Goal: Contribute content: Contribute content

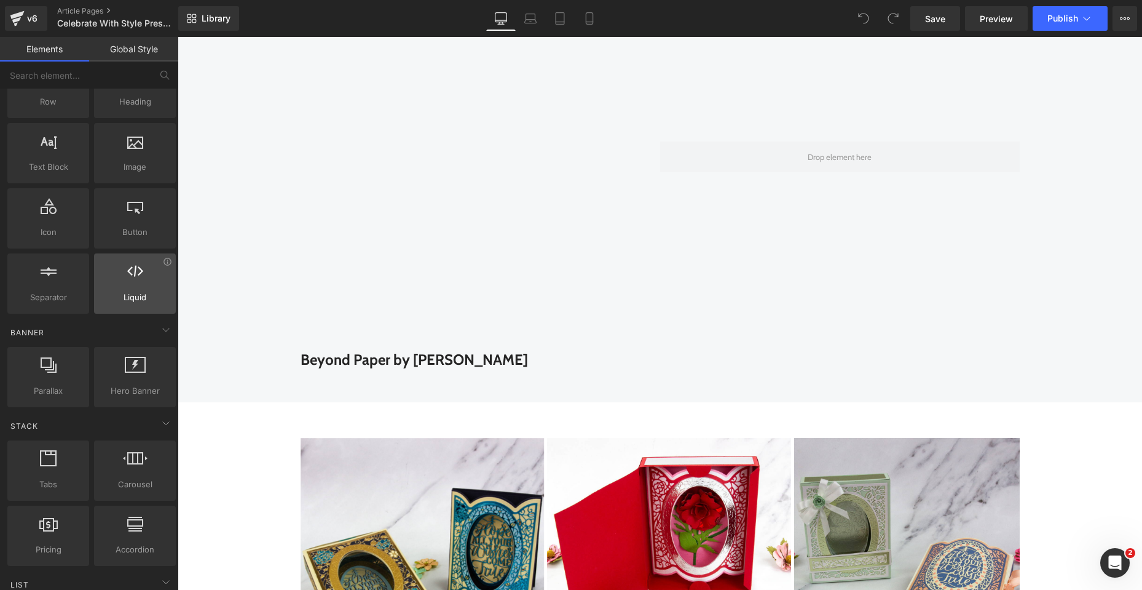
scroll to position [123, 0]
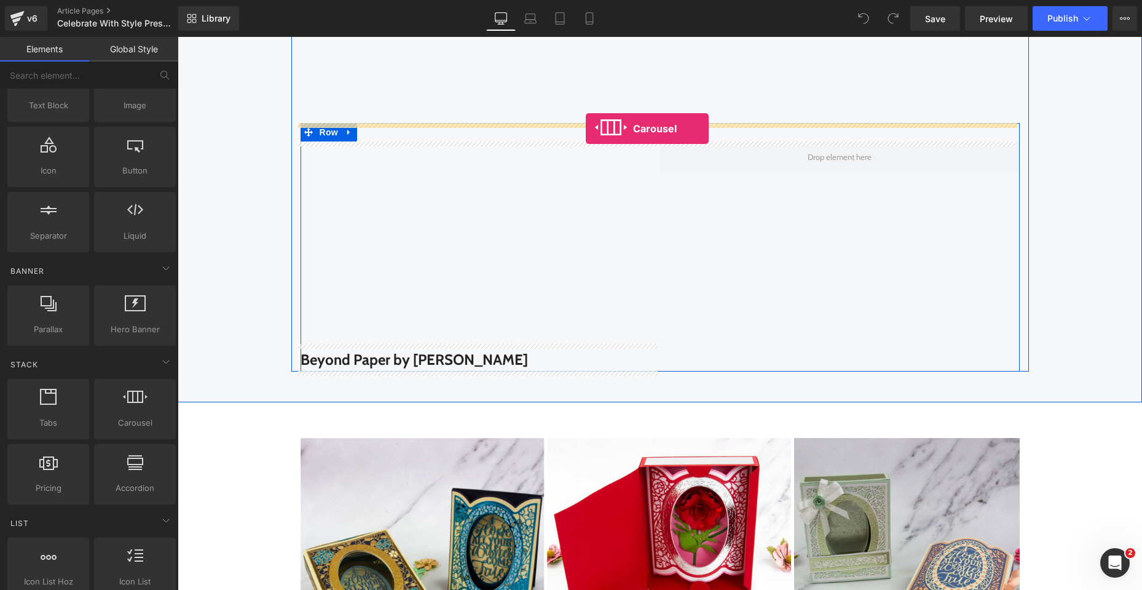
drag, startPoint x: 304, startPoint y: 440, endPoint x: 586, endPoint y: 128, distance: 420.0
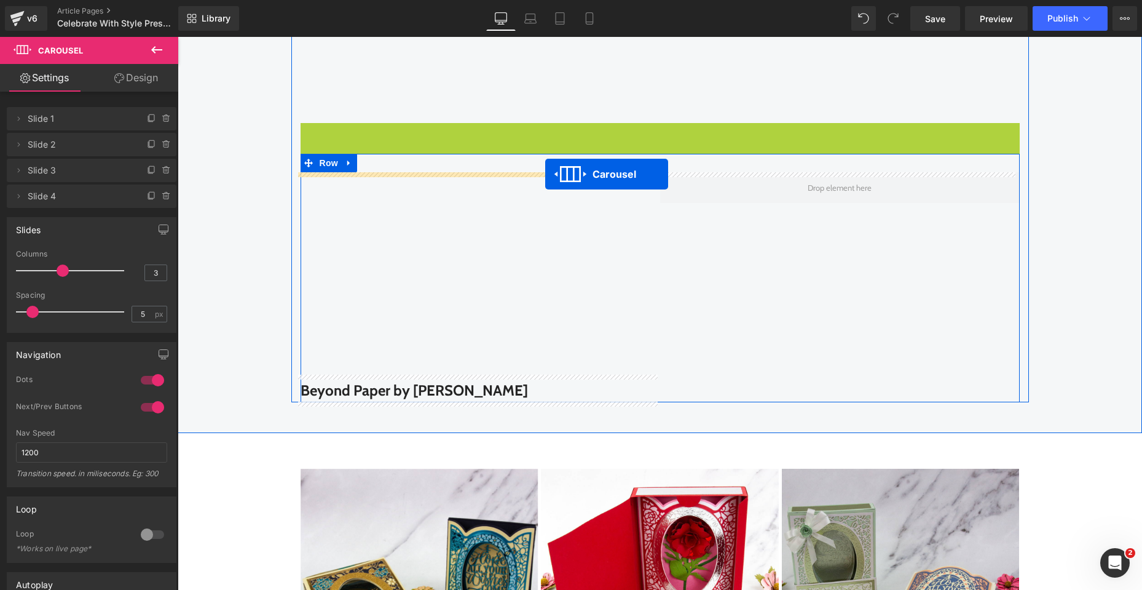
drag, startPoint x: 622, startPoint y: 132, endPoint x: 545, endPoint y: 174, distance: 86.9
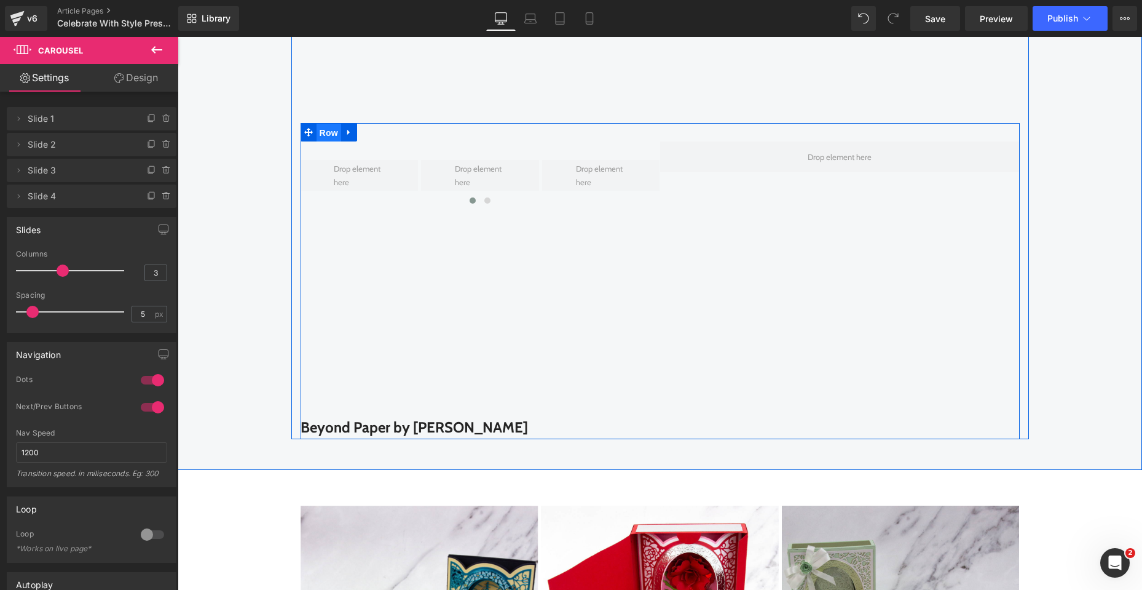
click at [329, 135] on span "Row" at bounding box center [329, 133] width 25 height 18
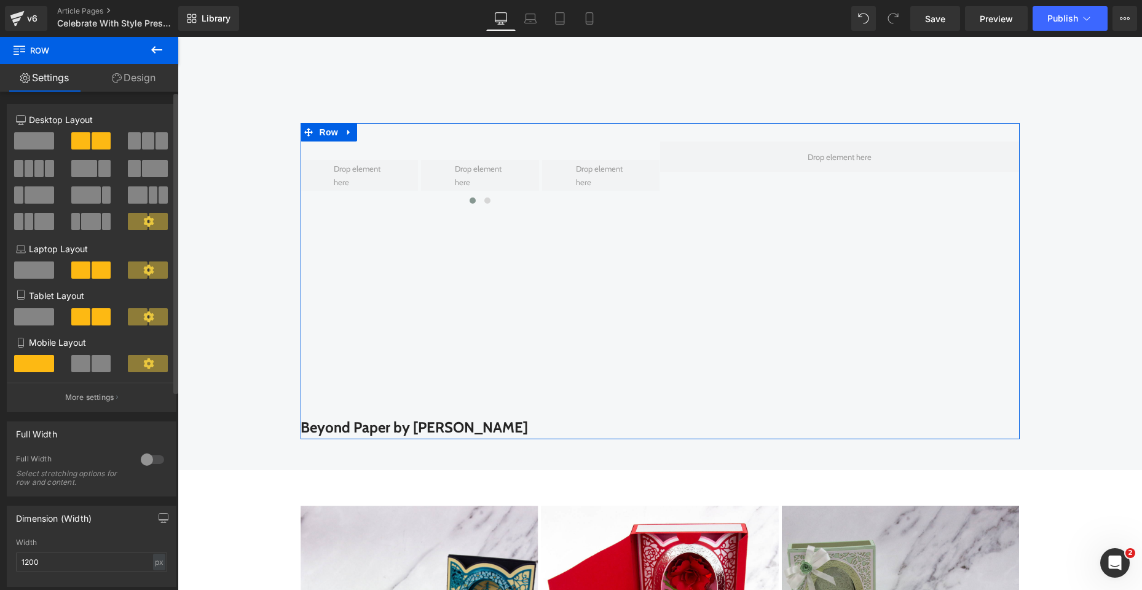
click at [32, 140] on span at bounding box center [34, 140] width 40 height 17
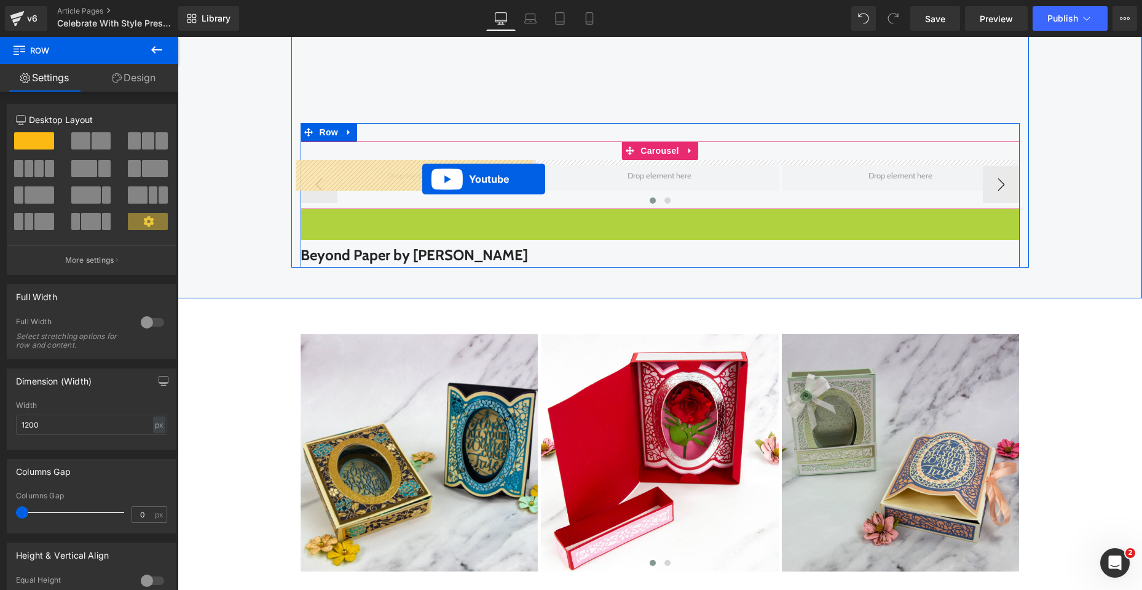
drag, startPoint x: 627, startPoint y: 217, endPoint x: 422, endPoint y: 179, distance: 208.2
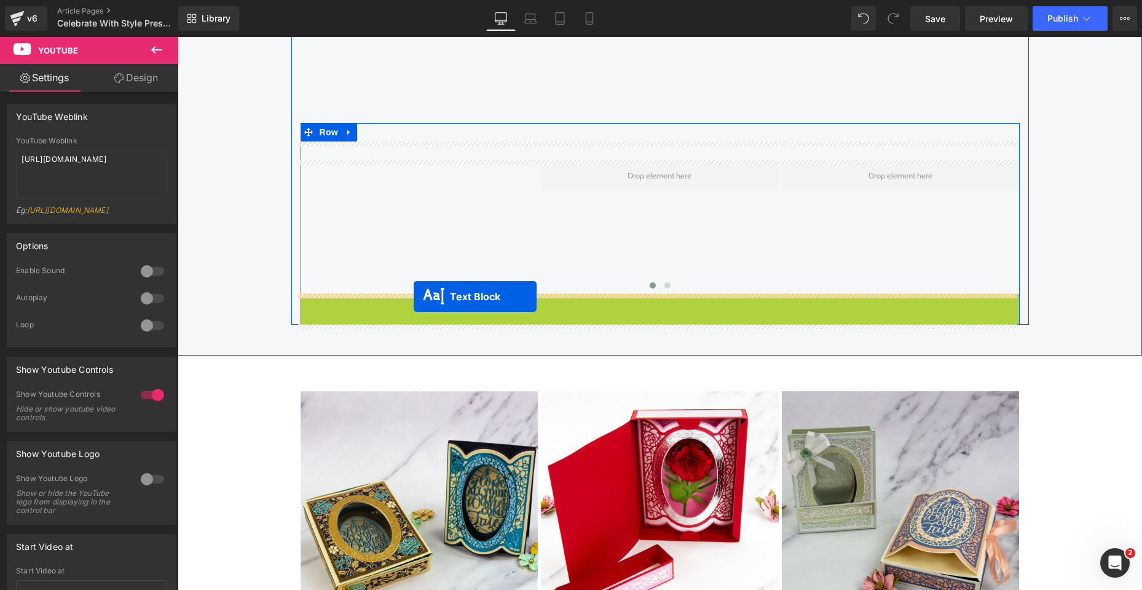
drag, startPoint x: 622, startPoint y: 307, endPoint x: 414, endPoint y: 296, distance: 208.7
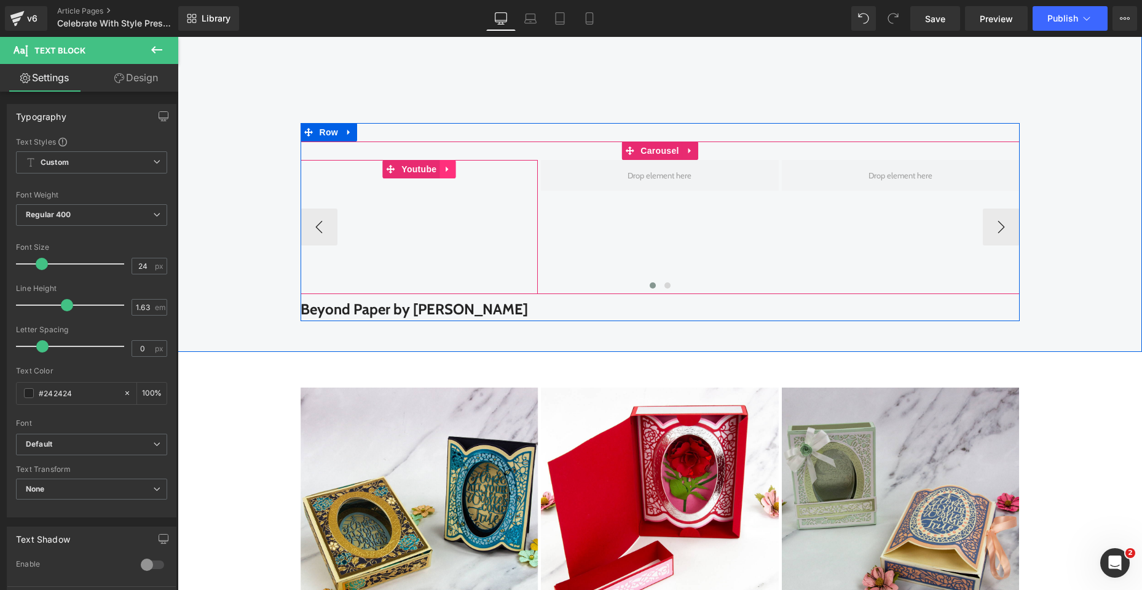
click at [443, 167] on icon at bounding box center [447, 169] width 9 height 9
click at [437, 170] on icon at bounding box center [439, 169] width 9 height 9
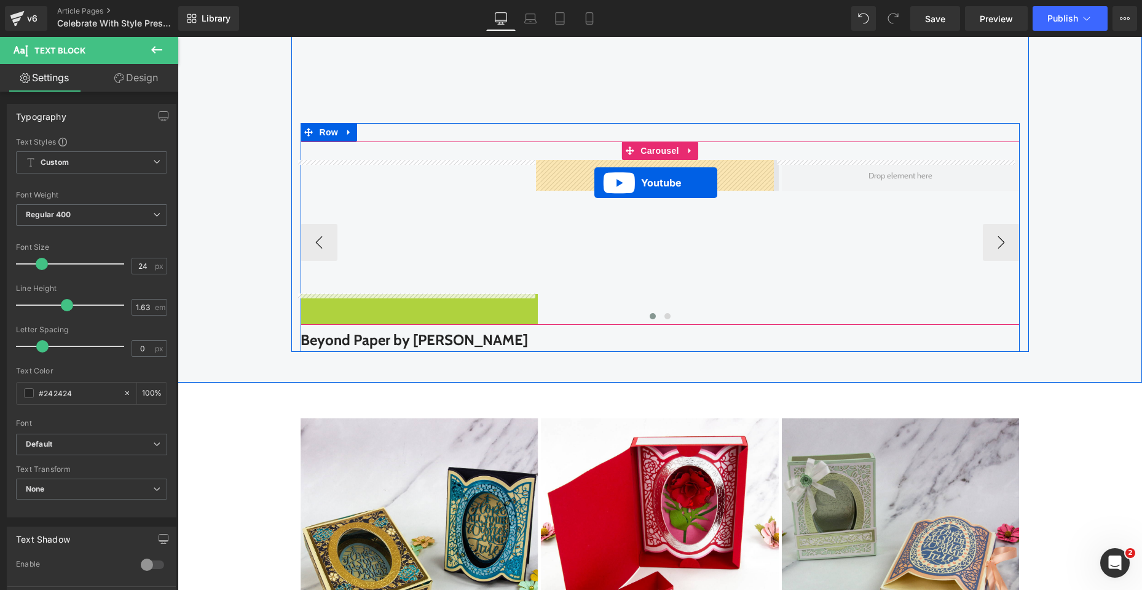
drag, startPoint x: 389, startPoint y: 303, endPoint x: 594, endPoint y: 183, distance: 238.6
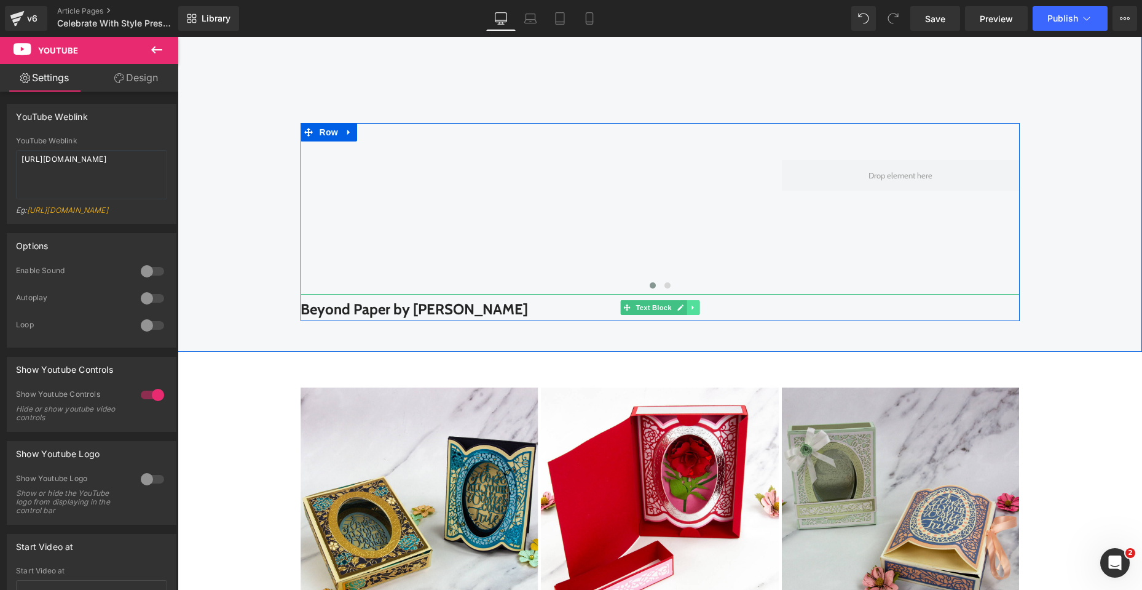
click at [690, 308] on icon at bounding box center [693, 307] width 7 height 7
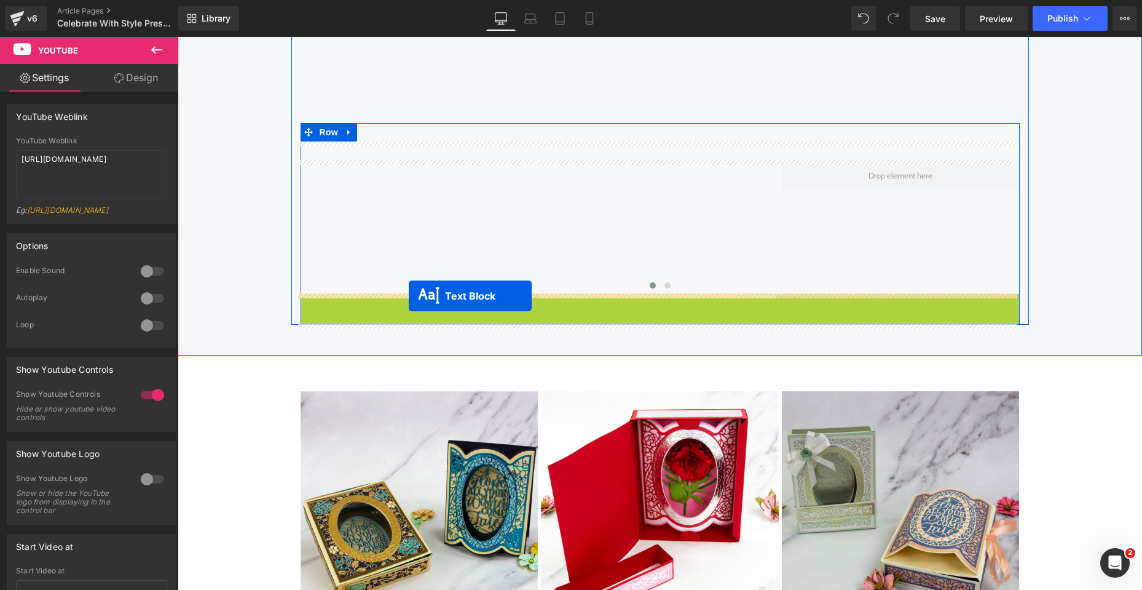
drag, startPoint x: 608, startPoint y: 309, endPoint x: 409, endPoint y: 296, distance: 199.6
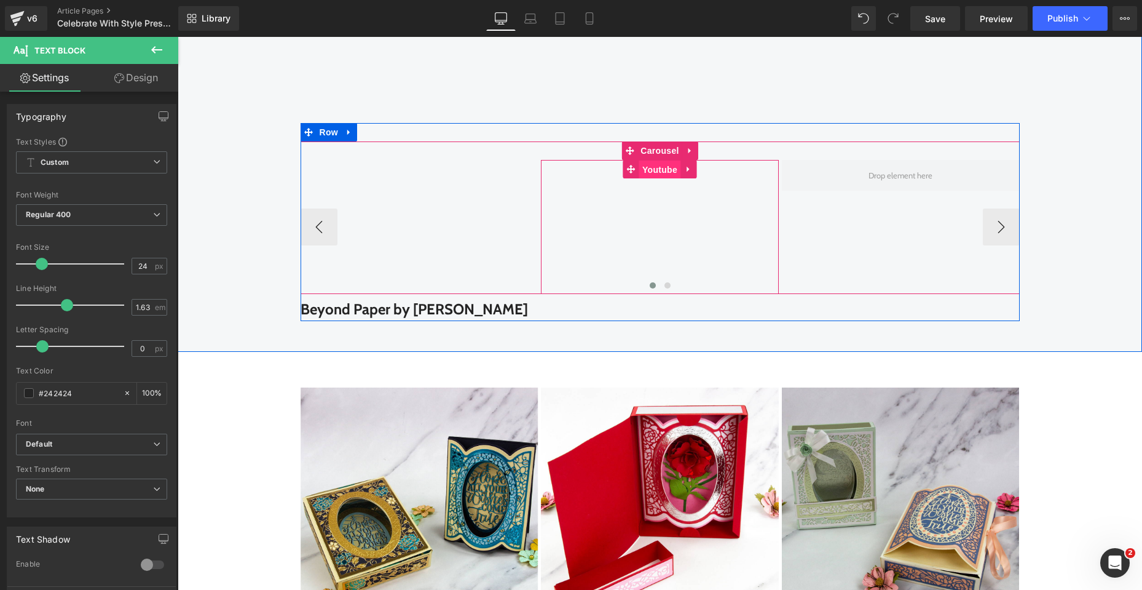
click at [655, 170] on span "Youtube" at bounding box center [659, 169] width 41 height 18
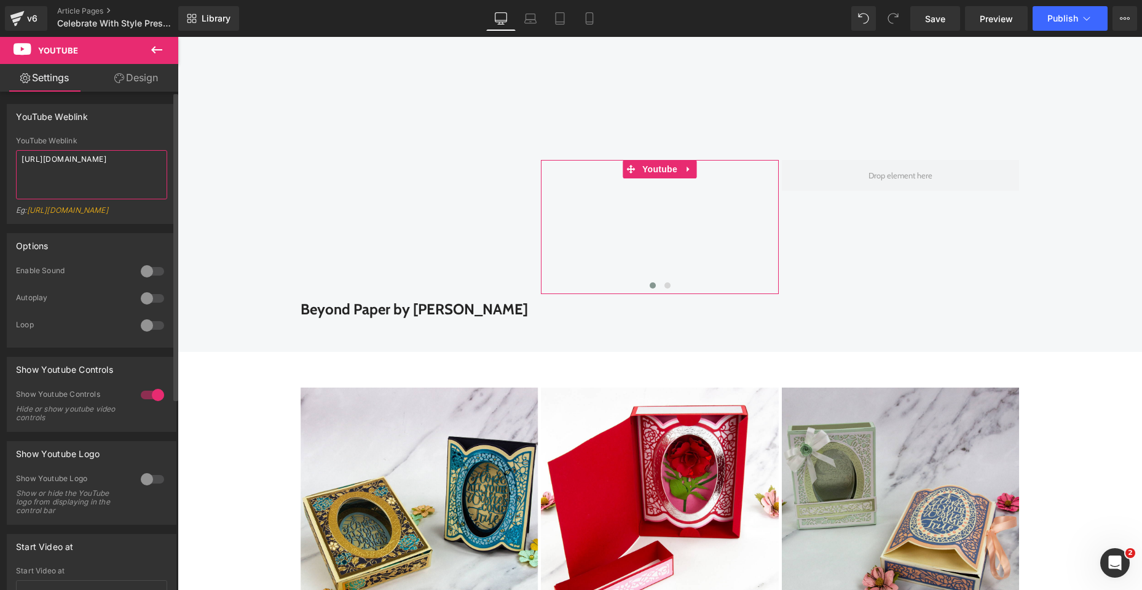
drag, startPoint x: 140, startPoint y: 157, endPoint x: 0, endPoint y: 157, distance: 139.6
click at [0, 157] on div "YouTube Weblink YouTube Weblink [URL][DOMAIN_NAME] Eg: [URL][DOMAIN_NAME]" at bounding box center [92, 159] width 184 height 129
paste textarea "ZOTBXGjHFR8?si=GY9Uki7Zipnm5Jcx"
drag, startPoint x: 115, startPoint y: 174, endPoint x: 139, endPoint y: 159, distance: 28.5
click at [139, 159] on textarea "[URL][DOMAIN_NAME]" at bounding box center [91, 174] width 151 height 49
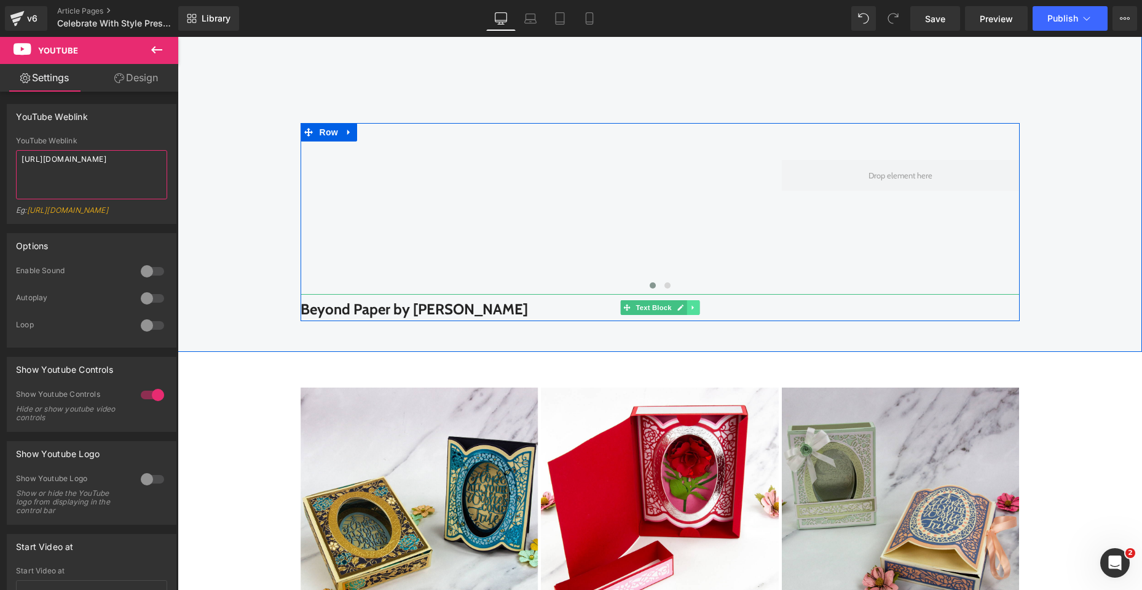
type textarea "[URL][DOMAIN_NAME]"
click at [692, 308] on icon at bounding box center [693, 308] width 2 height 4
click at [696, 308] on icon at bounding box center [699, 307] width 7 height 7
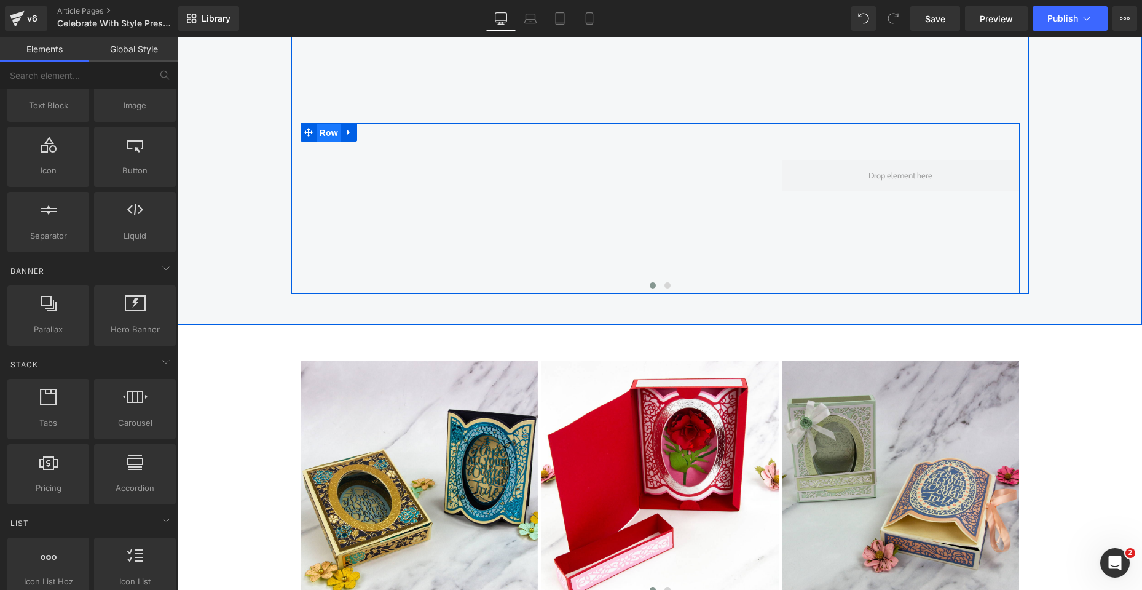
click at [328, 133] on span "Row" at bounding box center [329, 133] width 25 height 18
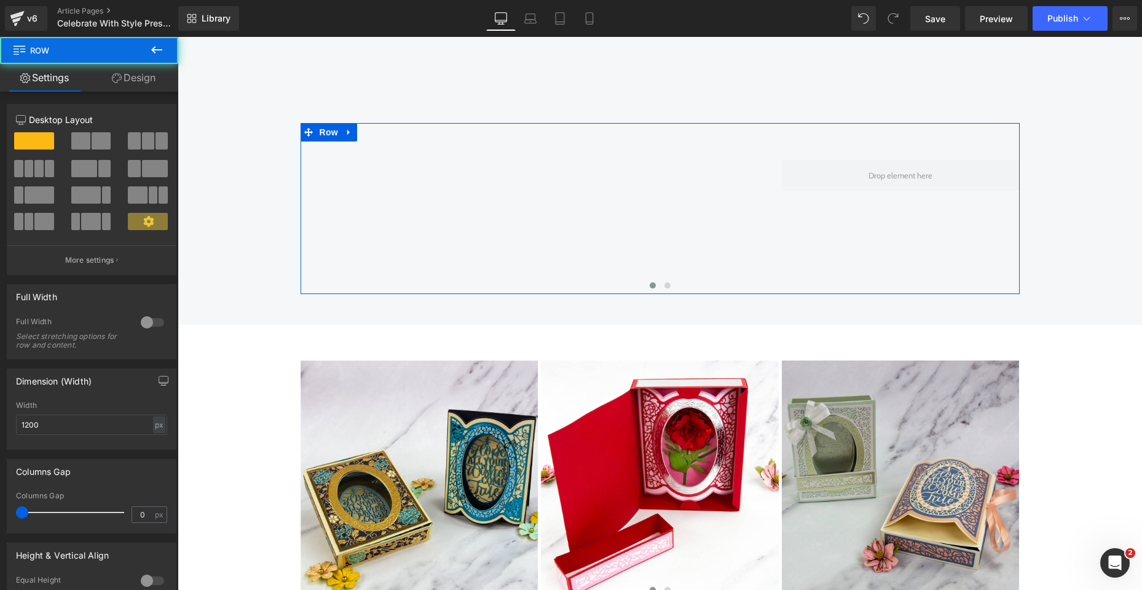
click at [136, 84] on link "Design" at bounding box center [133, 78] width 89 height 28
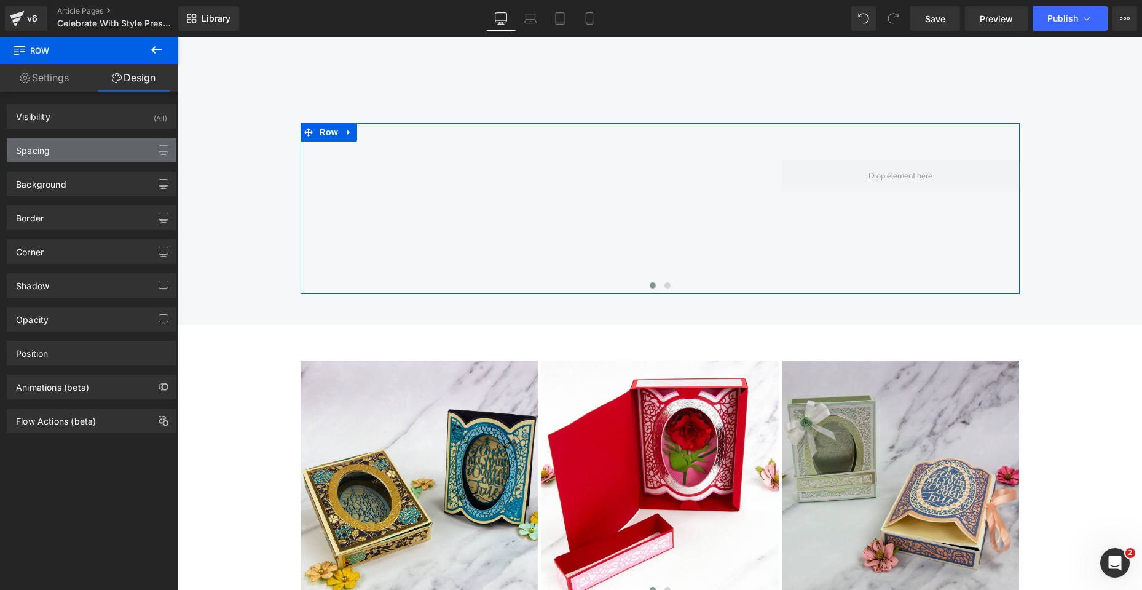
click at [65, 145] on div "Spacing" at bounding box center [91, 149] width 168 height 23
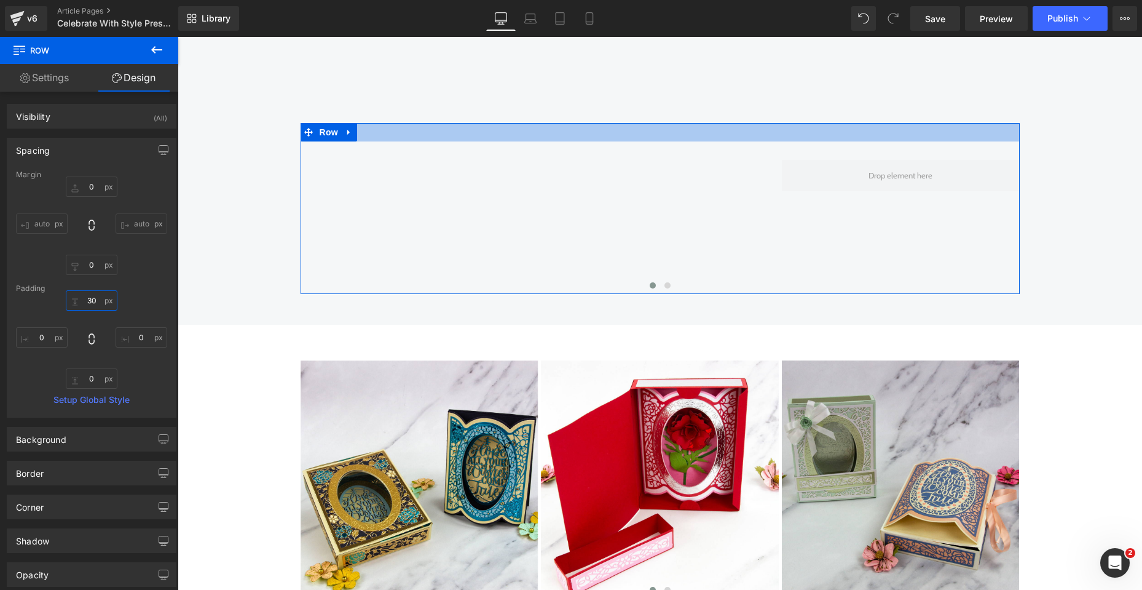
click at [92, 301] on input "30" at bounding box center [92, 300] width 52 height 20
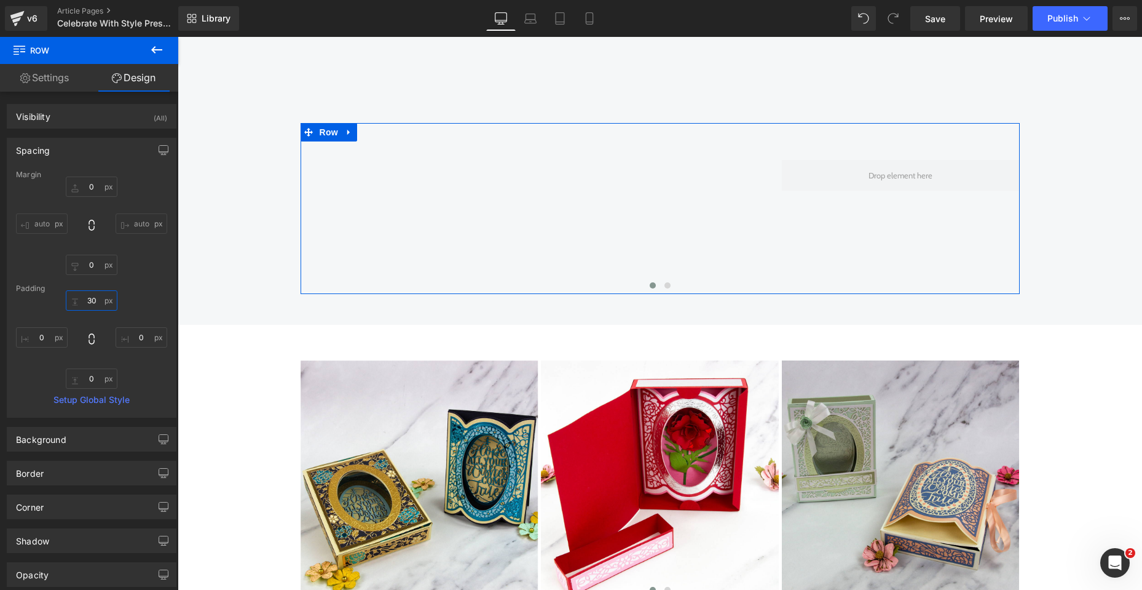
type input "3"
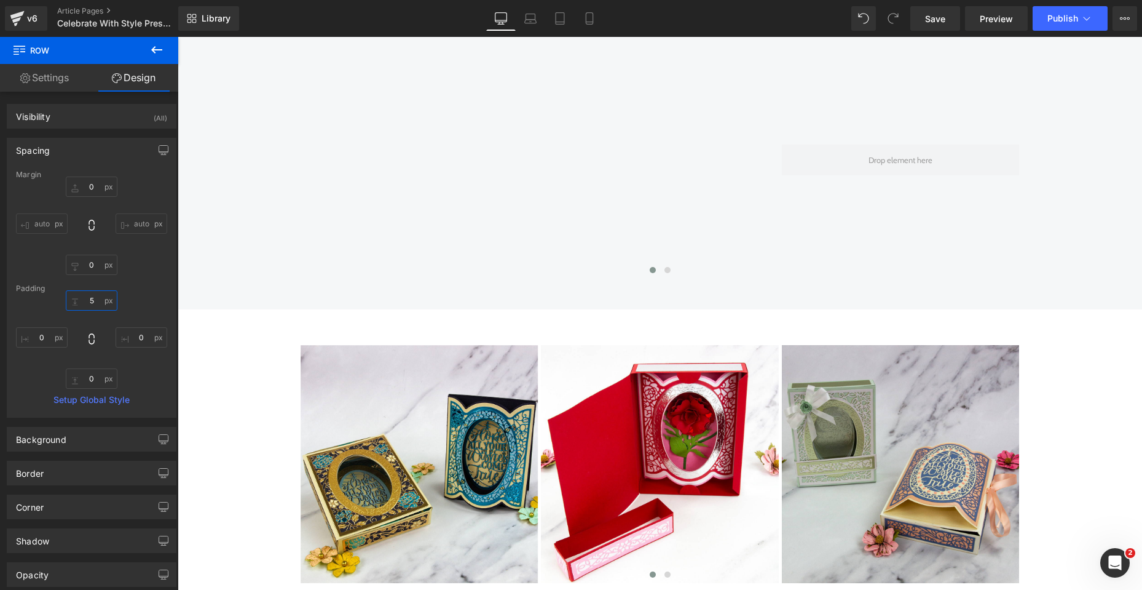
type input "5"
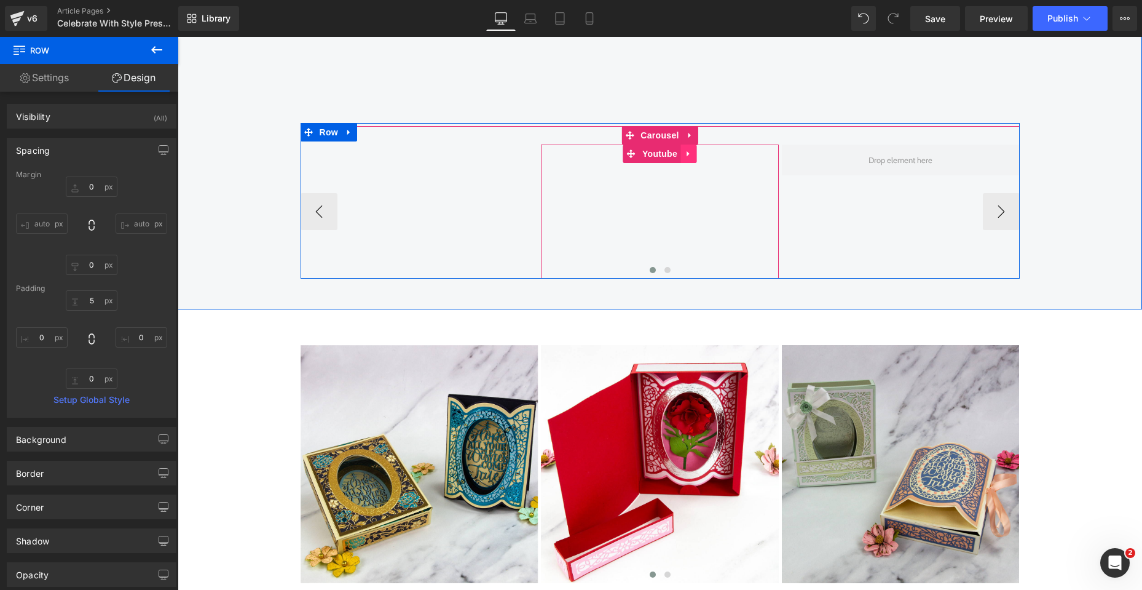
click at [684, 152] on icon at bounding box center [688, 153] width 9 height 9
click at [677, 154] on icon at bounding box center [680, 153] width 9 height 9
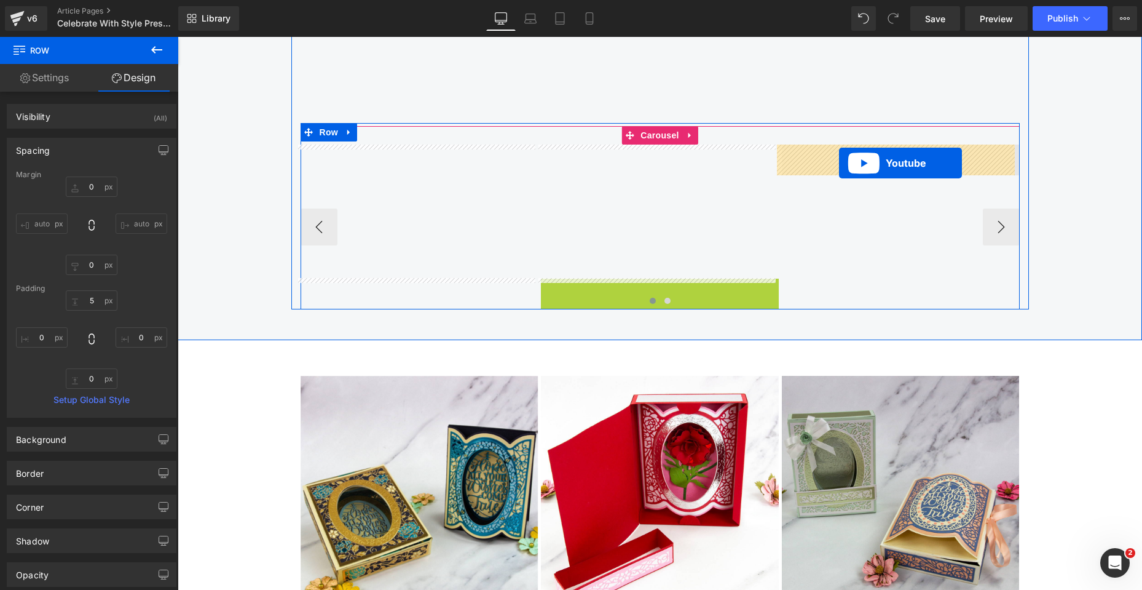
drag, startPoint x: 626, startPoint y: 290, endPoint x: 839, endPoint y: 163, distance: 247.6
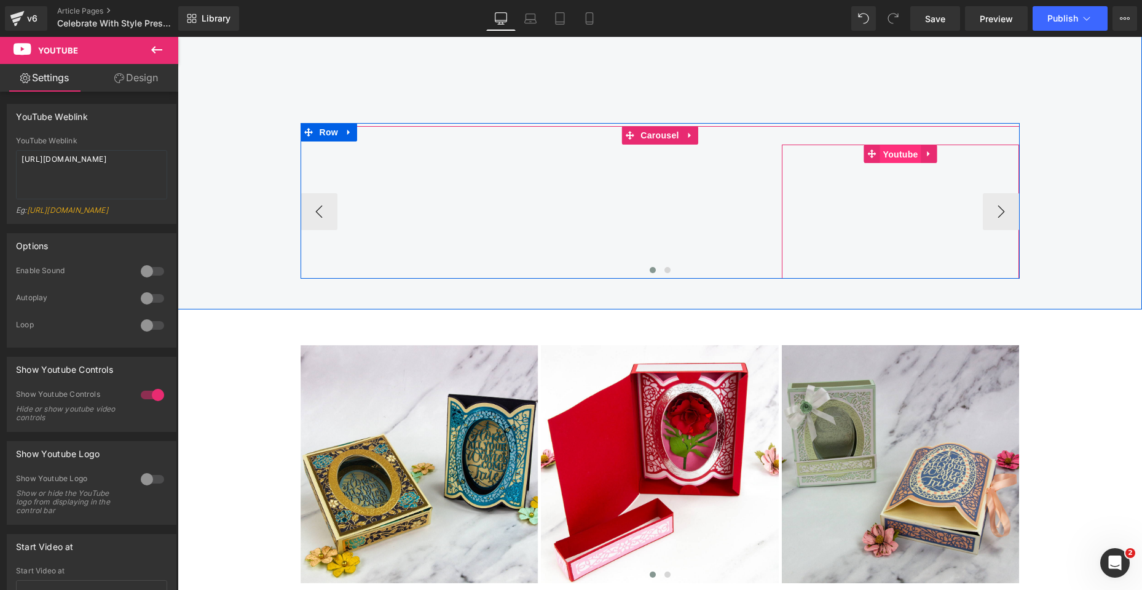
click at [900, 154] on span "Youtube" at bounding box center [900, 154] width 41 height 18
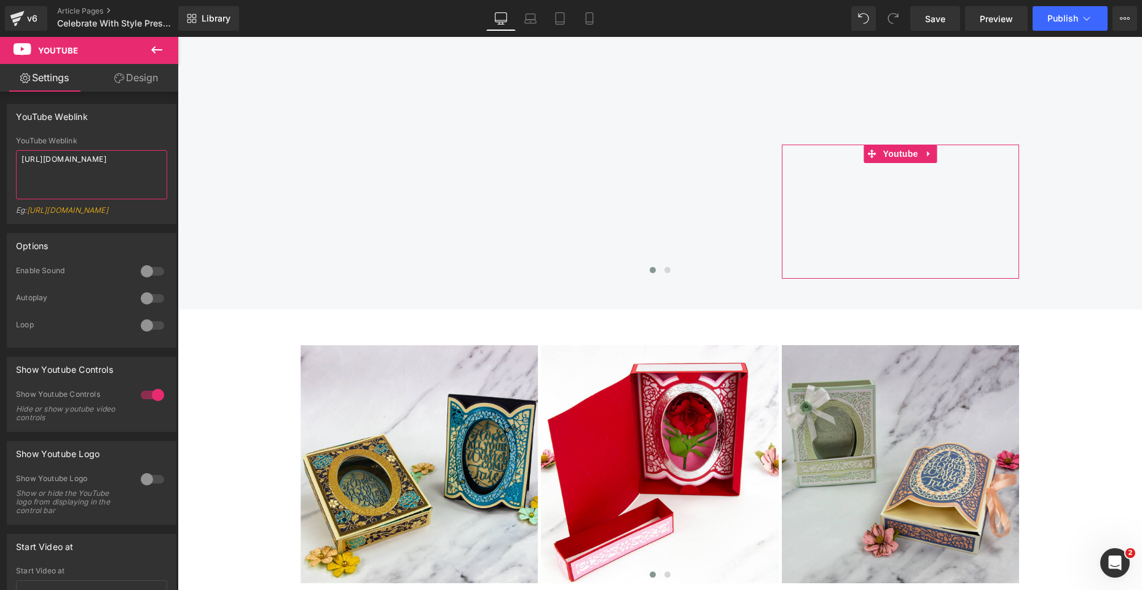
drag, startPoint x: 141, startPoint y: 156, endPoint x: 14, endPoint y: 159, distance: 127.3
click at [14, 159] on div "YouTube Weblink [URL][DOMAIN_NAME] Eg: [URL][DOMAIN_NAME]" at bounding box center [91, 179] width 168 height 87
type textarea "[URL][DOMAIN_NAME]"
click at [172, 55] on button at bounding box center [156, 50] width 43 height 27
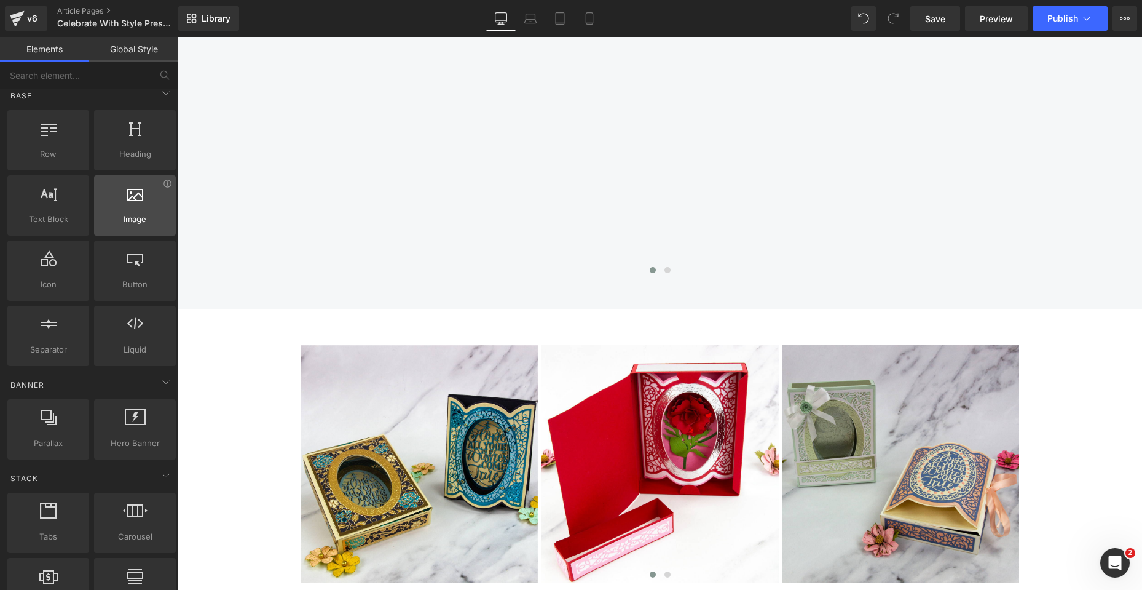
scroll to position [0, 0]
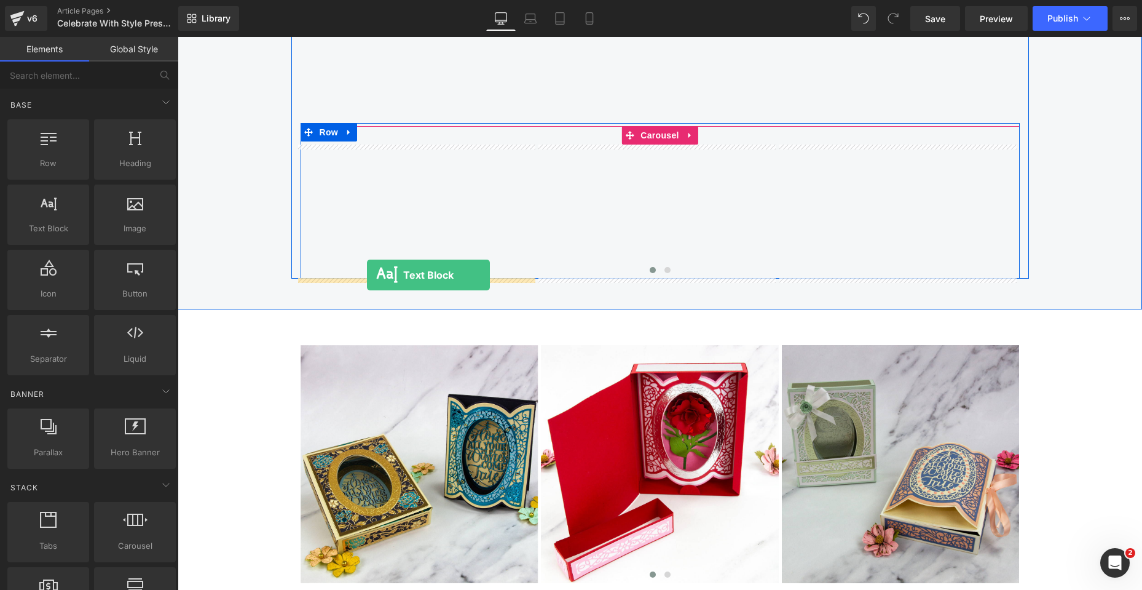
drag, startPoint x: 227, startPoint y: 245, endPoint x: 367, endPoint y: 275, distance: 142.8
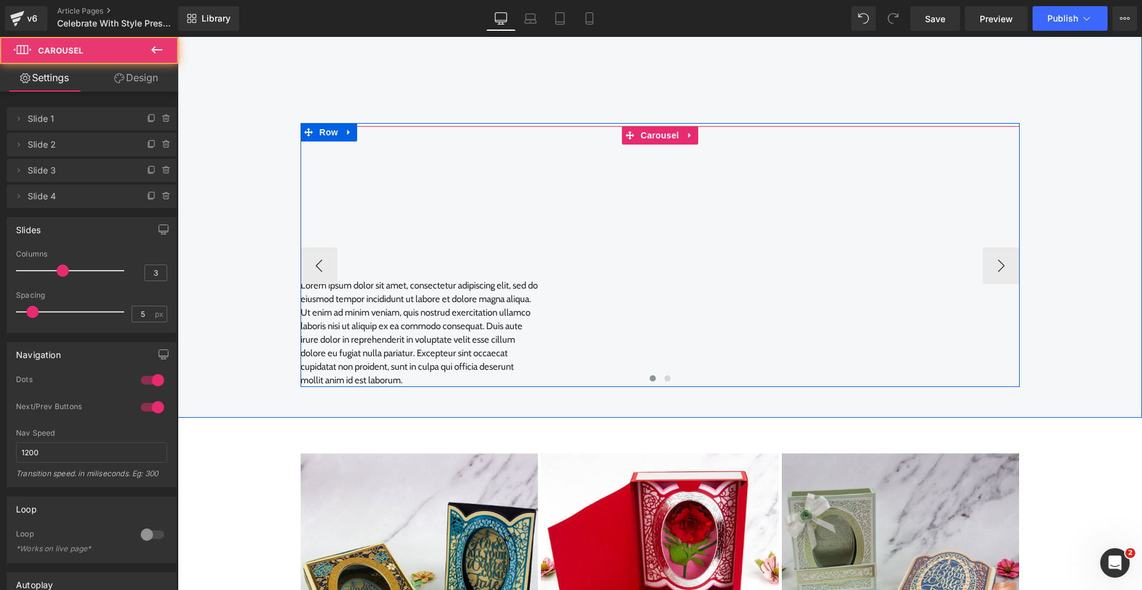
click at [407, 381] on div at bounding box center [660, 380] width 719 height 16
click at [390, 379] on div at bounding box center [660, 380] width 719 height 16
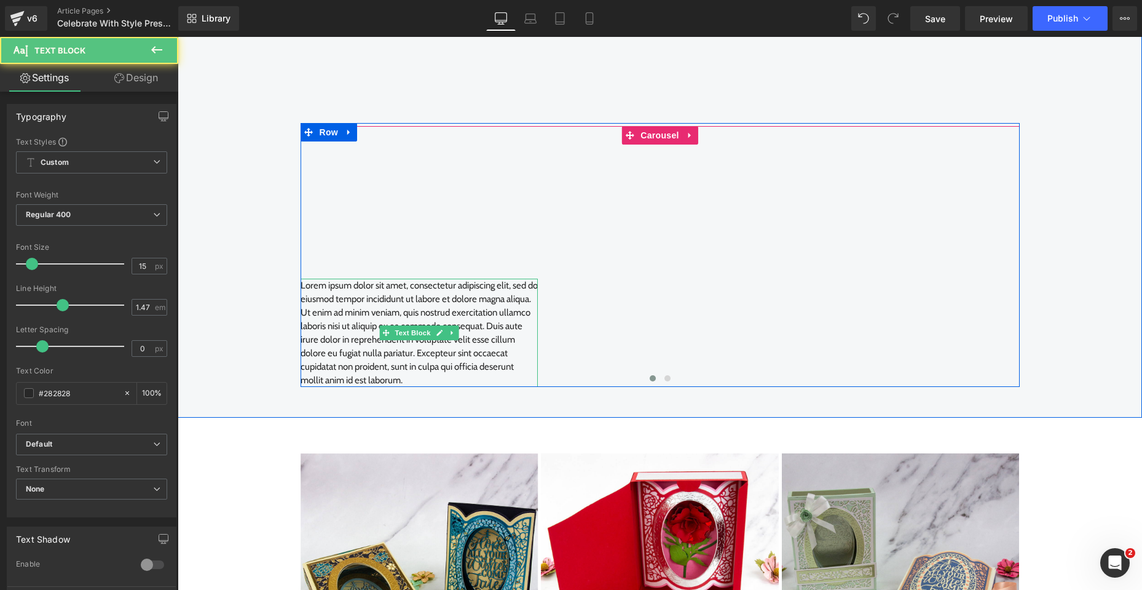
click at [425, 285] on p "Lorem ipsum dolor sit amet, consectetur adipiscing elit, sed do eiusmod tempor …" at bounding box center [420, 332] width 238 height 108
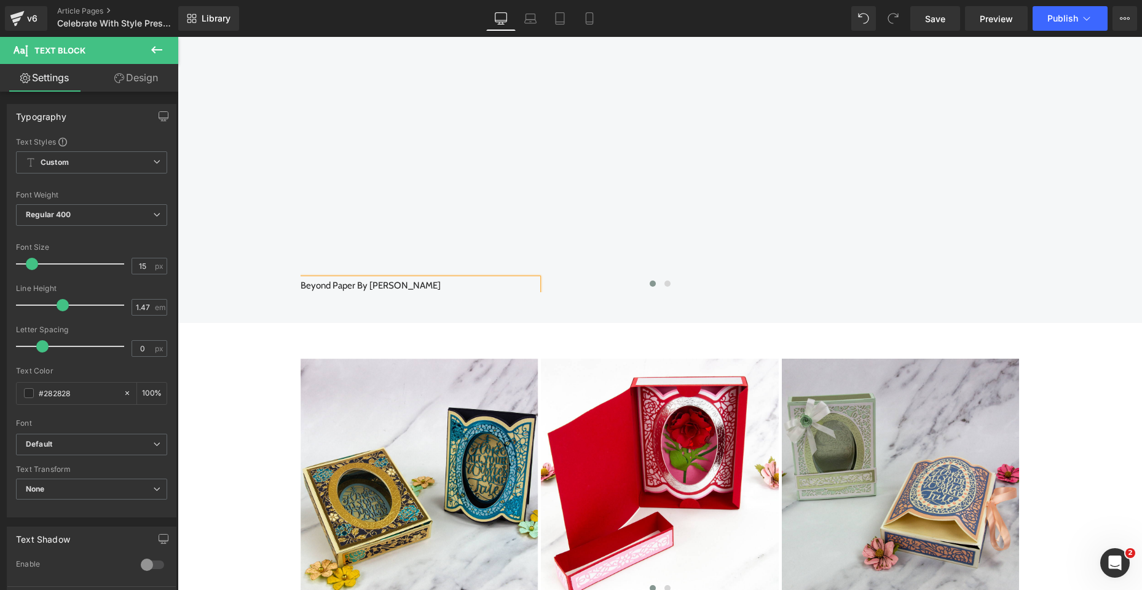
click at [400, 286] on div at bounding box center [660, 285] width 719 height 16
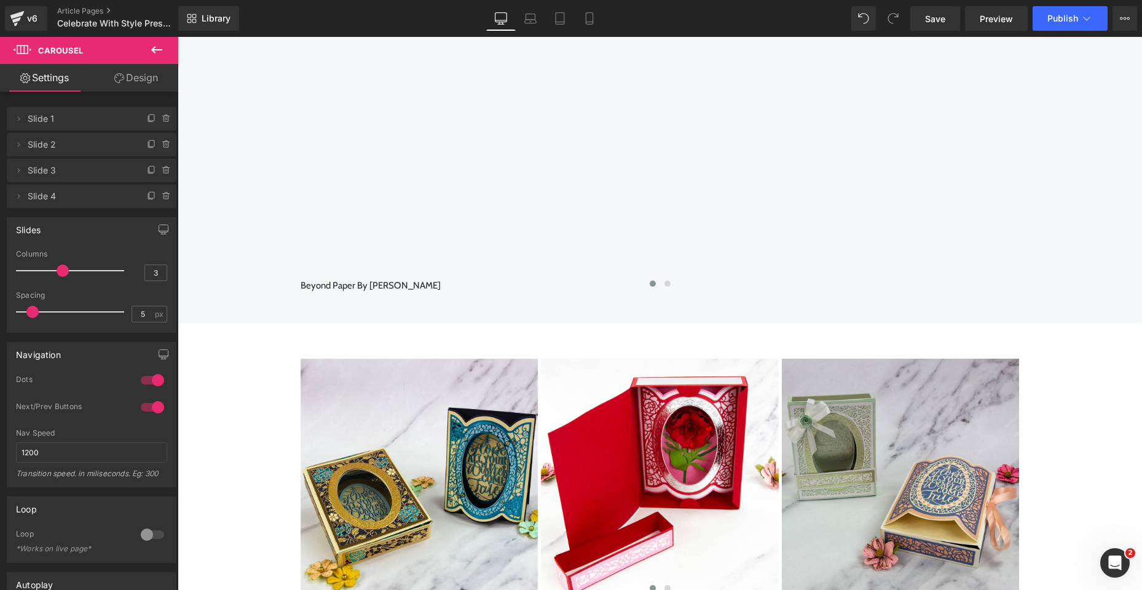
click at [421, 284] on div at bounding box center [660, 285] width 719 height 16
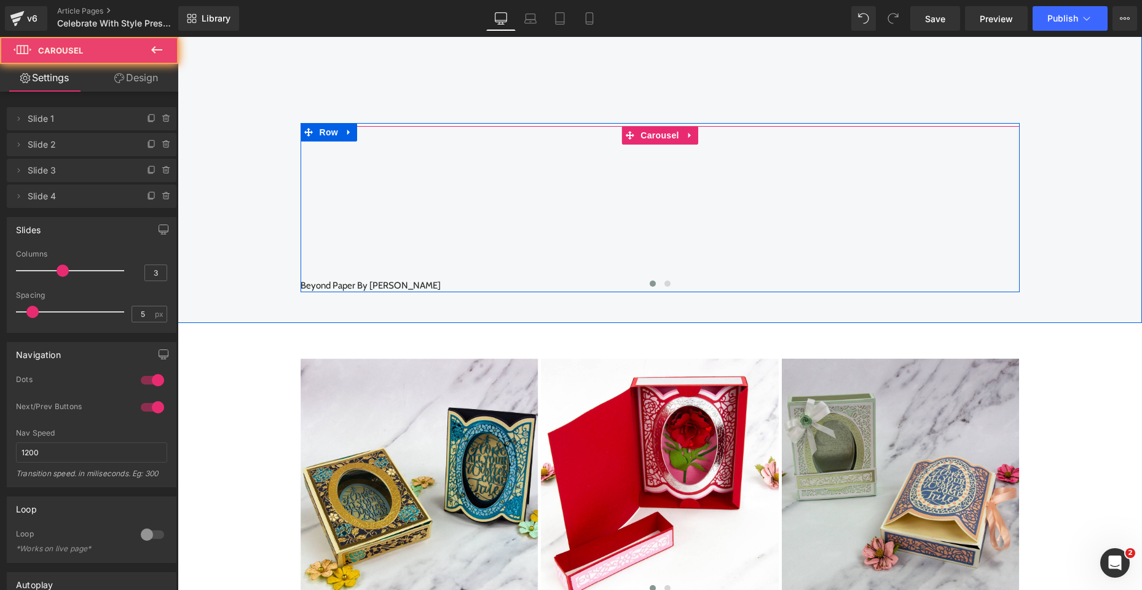
click at [377, 284] on div at bounding box center [660, 285] width 719 height 16
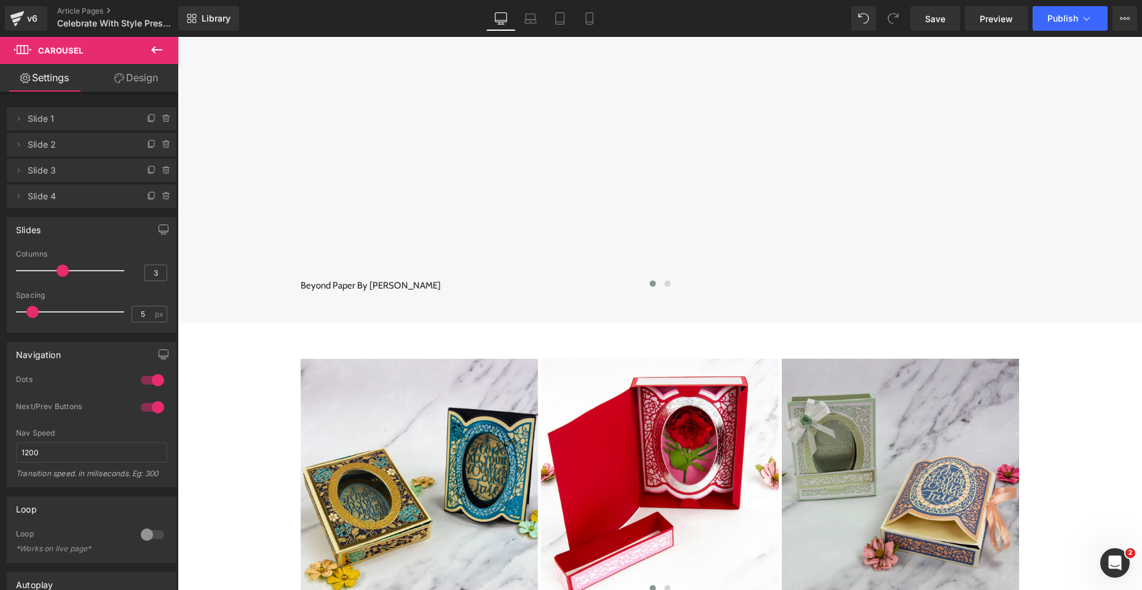
click at [162, 52] on icon at bounding box center [156, 49] width 15 height 15
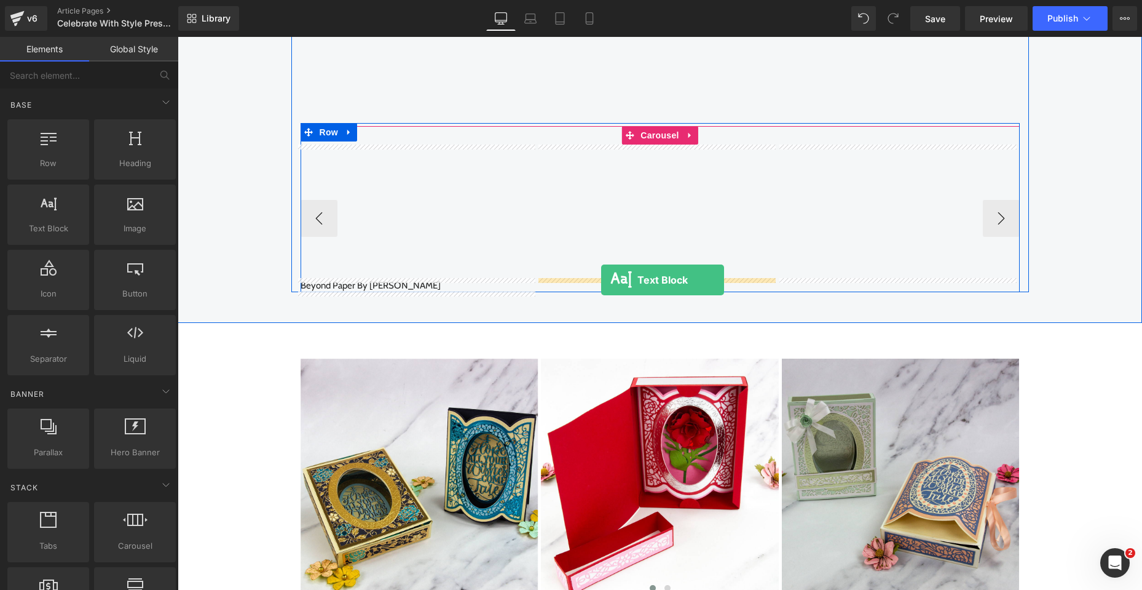
drag, startPoint x: 234, startPoint y: 239, endPoint x: 601, endPoint y: 280, distance: 369.9
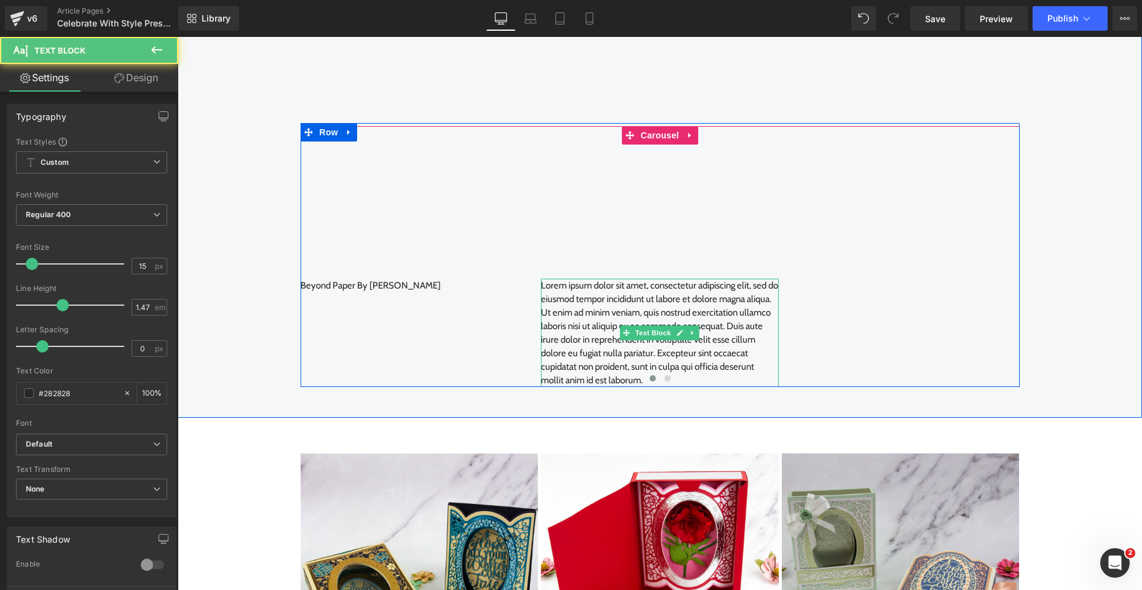
click at [554, 290] on p "Lorem ipsum dolor sit amet, consectetur adipiscing elit, sed do eiusmod tempor …" at bounding box center [660, 332] width 238 height 108
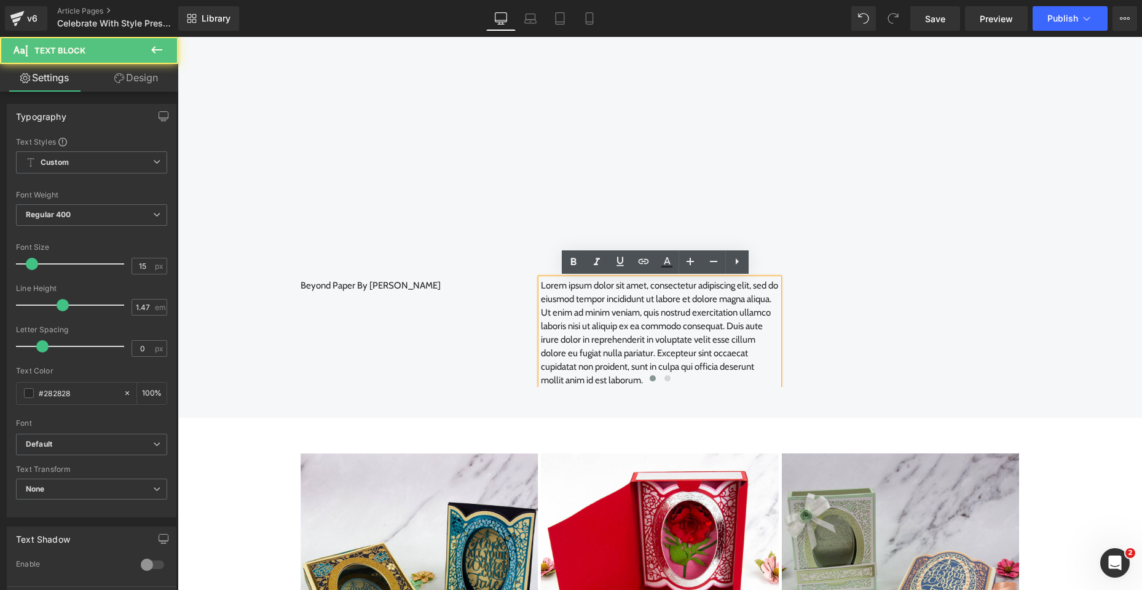
click at [541, 286] on p "Lorem ipsum dolor sit amet, consectetur adipiscing elit, sed do eiusmod tempor …" at bounding box center [660, 332] width 238 height 108
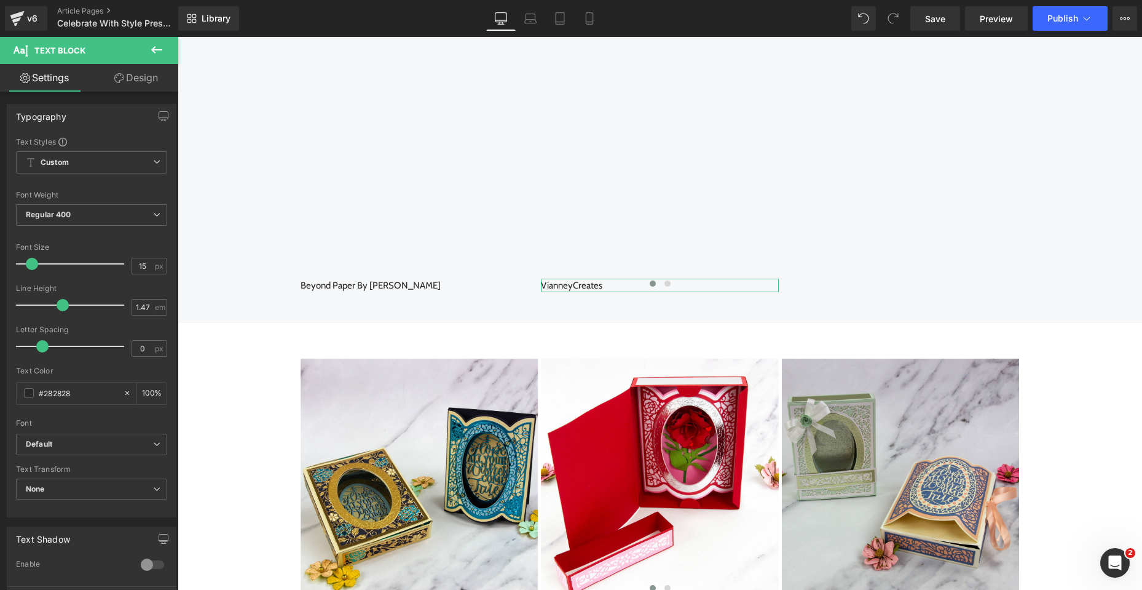
click at [159, 51] on icon at bounding box center [156, 49] width 15 height 15
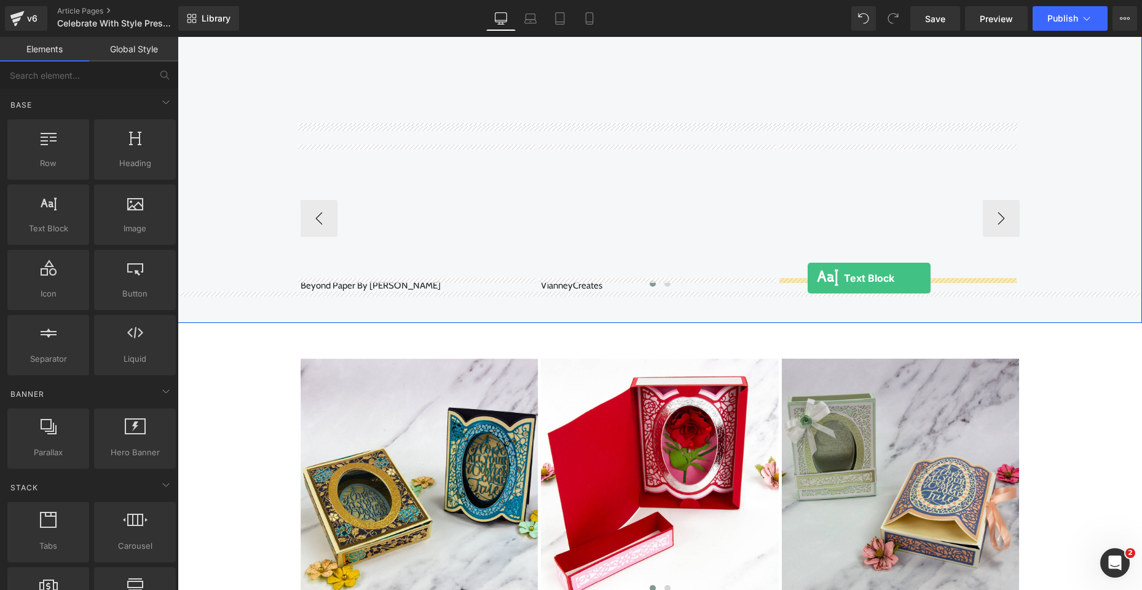
drag, startPoint x: 225, startPoint y: 243, endPoint x: 808, endPoint y: 278, distance: 583.8
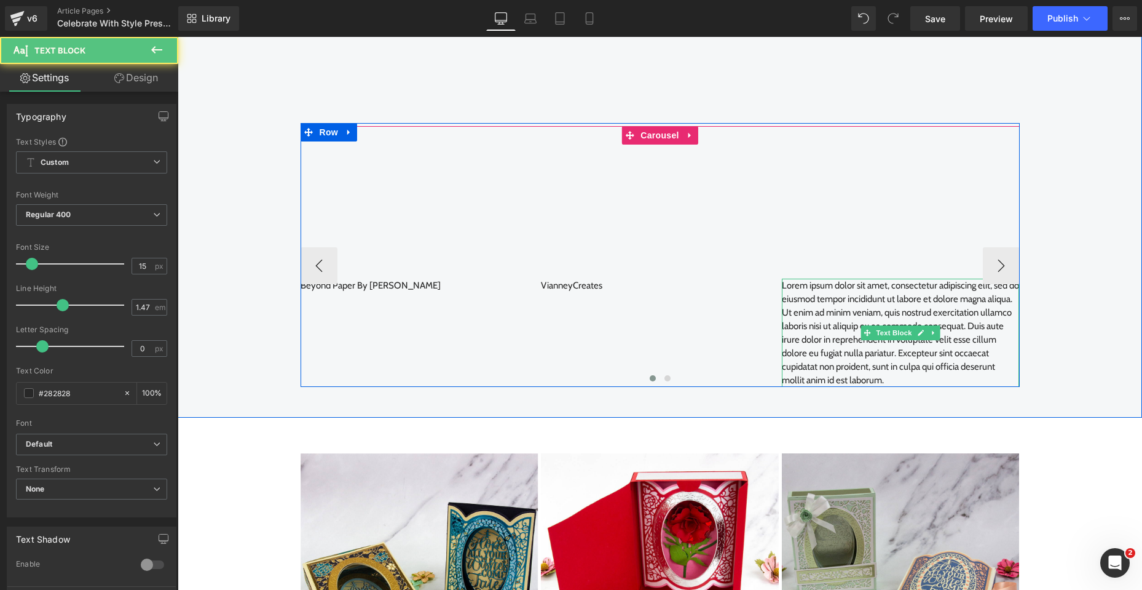
click at [825, 315] on p "Lorem ipsum dolor sit amet, consectetur adipiscing elit, sed do eiusmod tempor …" at bounding box center [901, 332] width 238 height 108
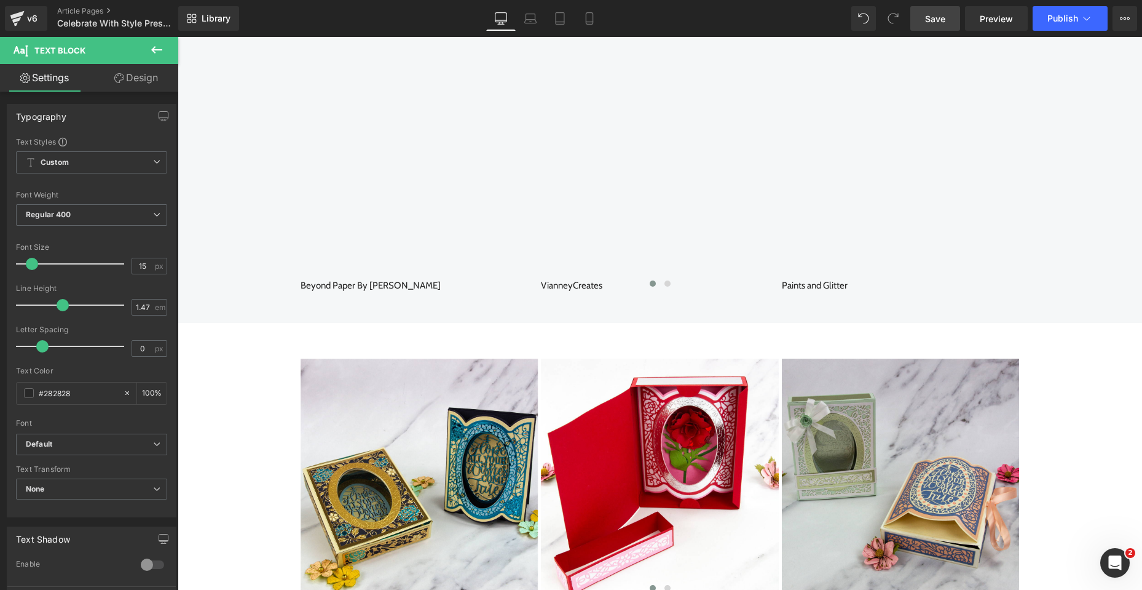
click at [936, 18] on span "Save" at bounding box center [935, 18] width 20 height 13
click at [1064, 28] on button "Publish" at bounding box center [1070, 18] width 75 height 25
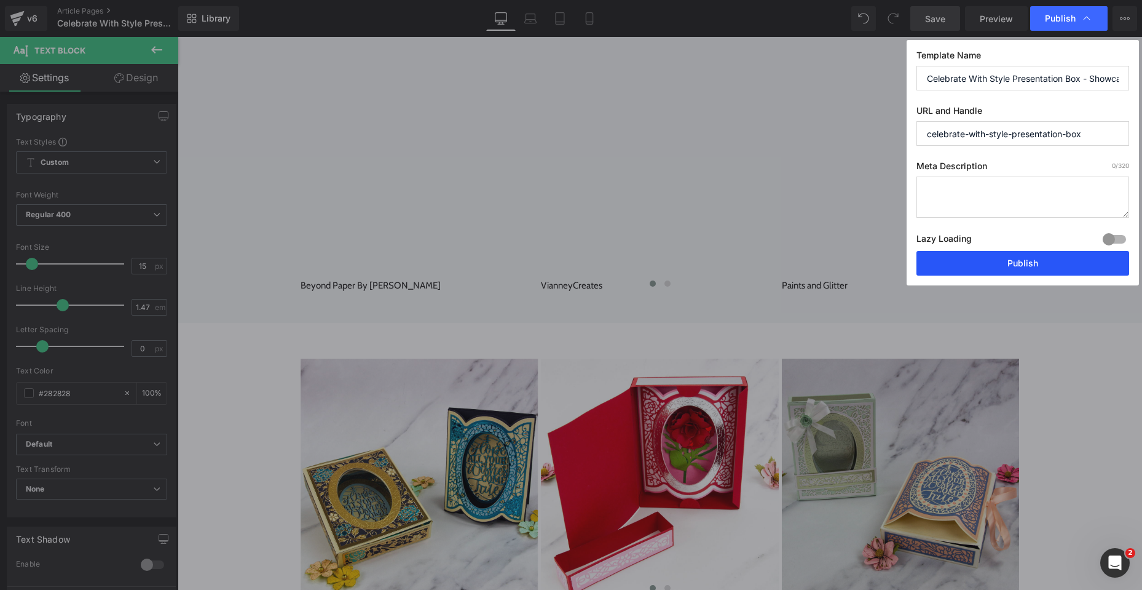
click at [1048, 264] on button "Publish" at bounding box center [1023, 263] width 213 height 25
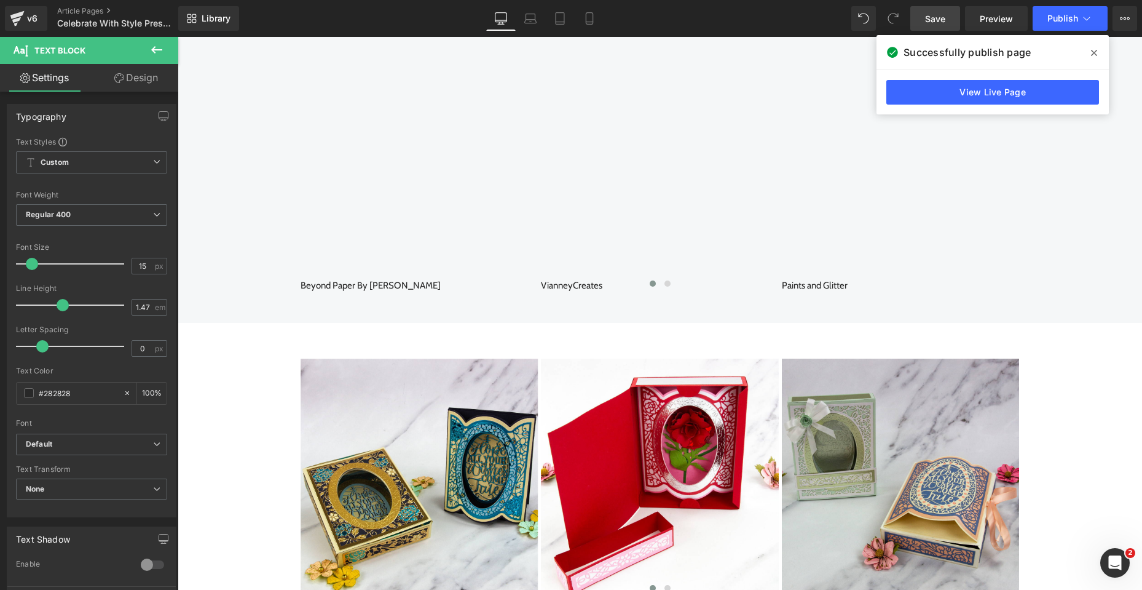
click at [1095, 49] on icon at bounding box center [1094, 53] width 6 height 10
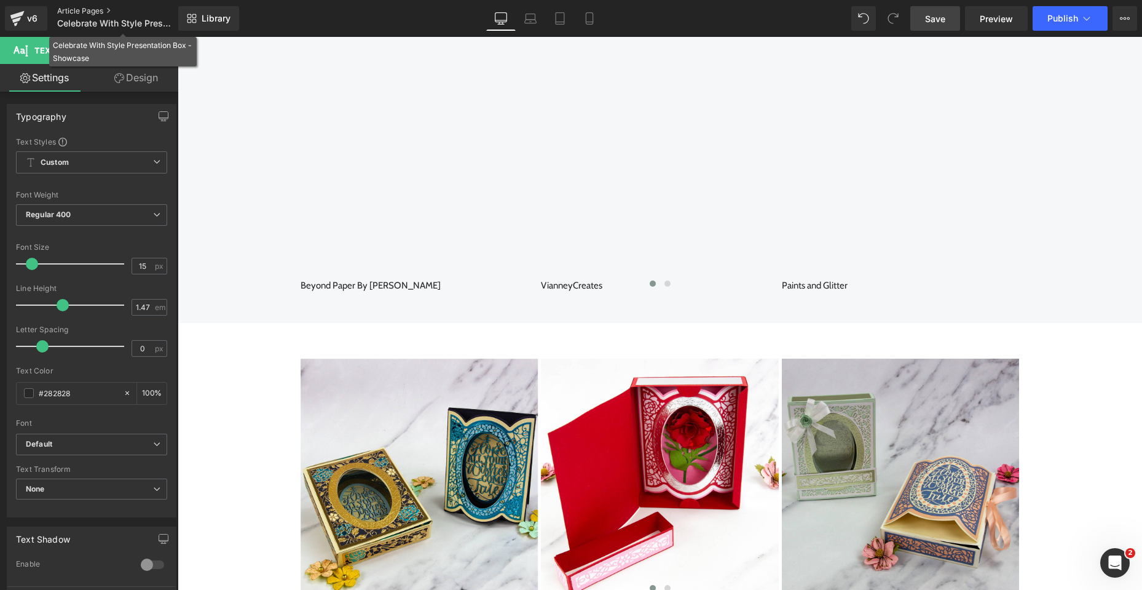
click at [82, 12] on link "Article Pages" at bounding box center [127, 11] width 141 height 10
